Goal: Task Accomplishment & Management: Use online tool/utility

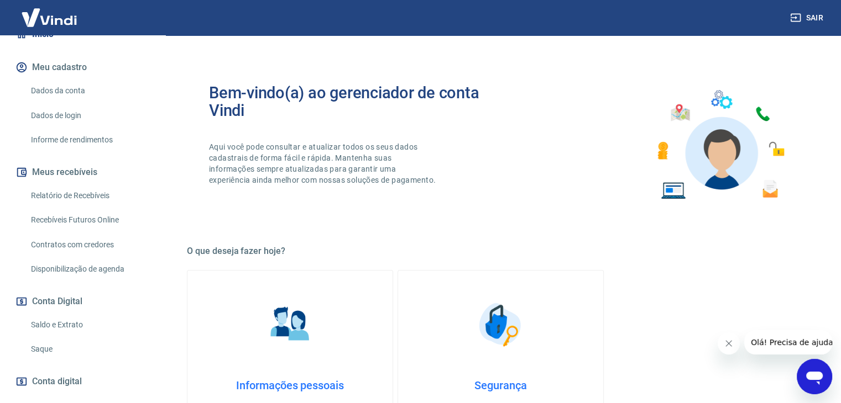
scroll to position [128, 0]
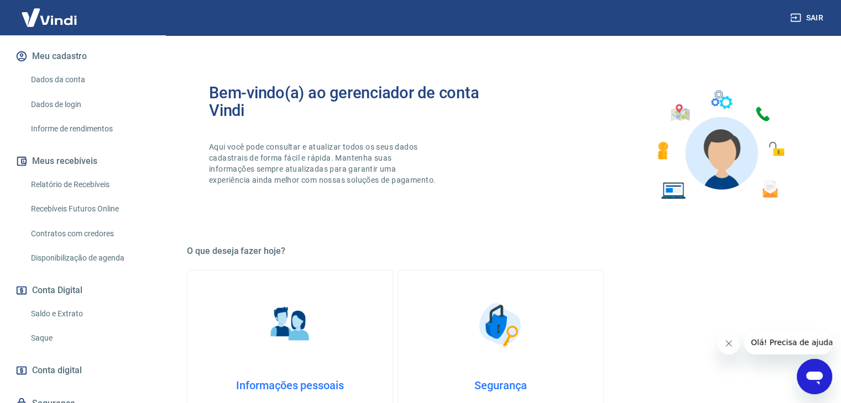
click at [68, 323] on link "Saldo e Extrato" at bounding box center [89, 314] width 125 height 23
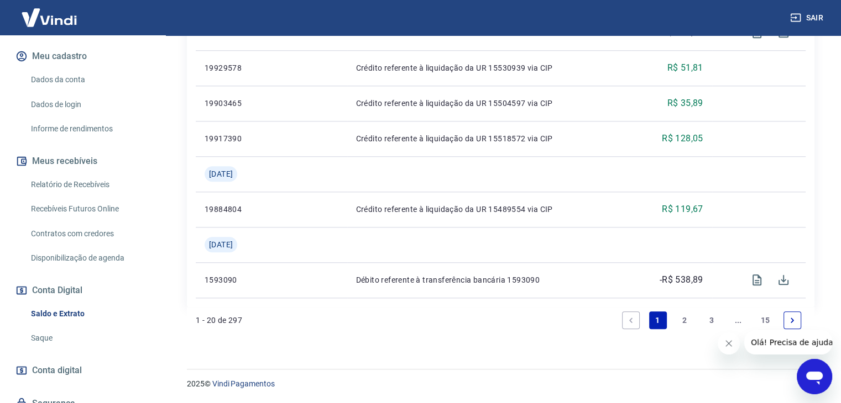
scroll to position [1169, 0]
click at [685, 322] on link "2" at bounding box center [684, 321] width 18 height 18
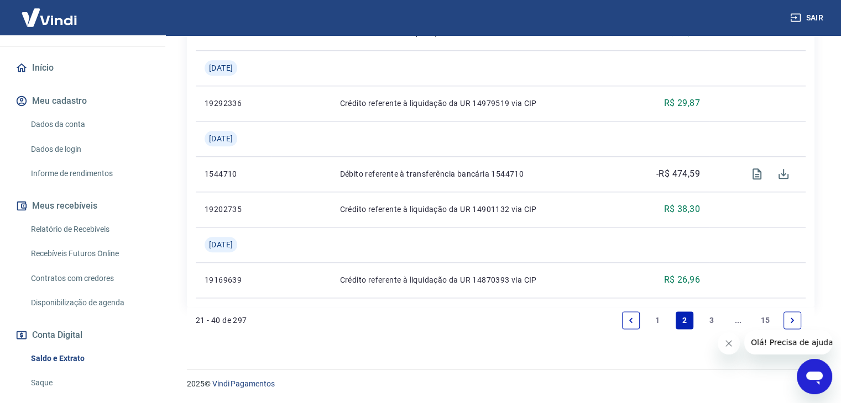
scroll to position [132, 0]
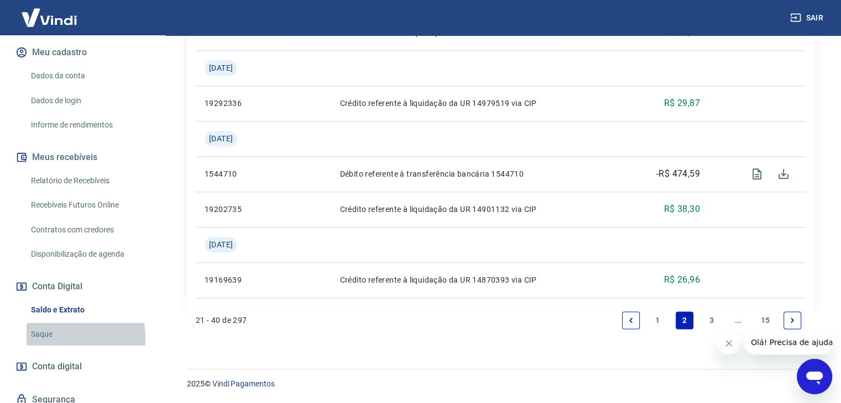
click at [48, 346] on link "Saque" at bounding box center [89, 334] width 125 height 23
